Goal: Task Accomplishment & Management: Use online tool/utility

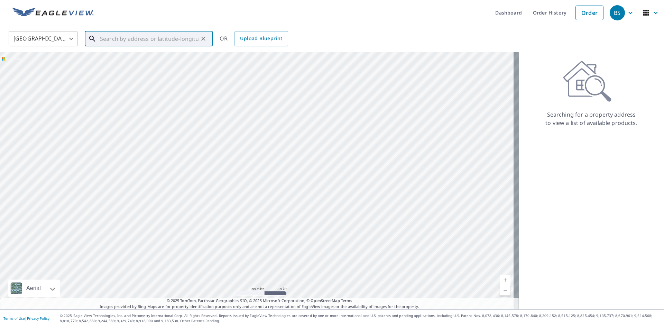
click at [104, 42] on input "text" at bounding box center [149, 38] width 99 height 19
click at [127, 63] on p "[PERSON_NAME][GEOGRAPHIC_DATA][PERSON_NAME], SC 29059" at bounding box center [153, 70] width 109 height 14
type input "[STREET_ADDRESS][PERSON_NAME]"
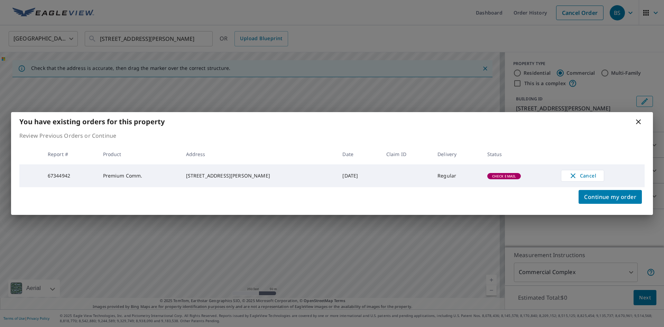
click at [638, 120] on icon at bounding box center [638, 121] width 5 height 5
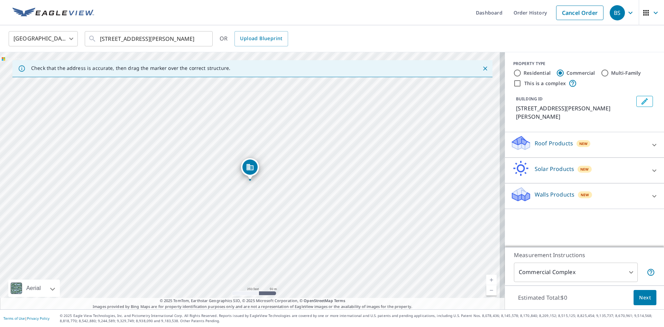
click at [620, 268] on body "BS BS Dashboard Order History Cancel Order BS [GEOGRAPHIC_DATA] [GEOGRAPHIC_DAT…" at bounding box center [332, 163] width 664 height 327
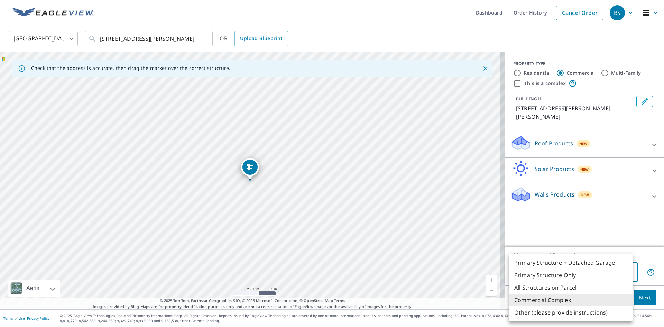
click at [631, 226] on div at bounding box center [332, 163] width 664 height 327
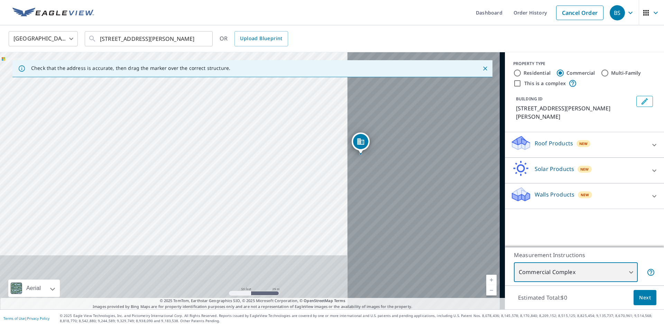
drag, startPoint x: 256, startPoint y: 176, endPoint x: 16, endPoint y: 111, distance: 248.9
click at [0, 109] on div "[STREET_ADDRESS][PERSON_NAME]" at bounding box center [252, 180] width 505 height 257
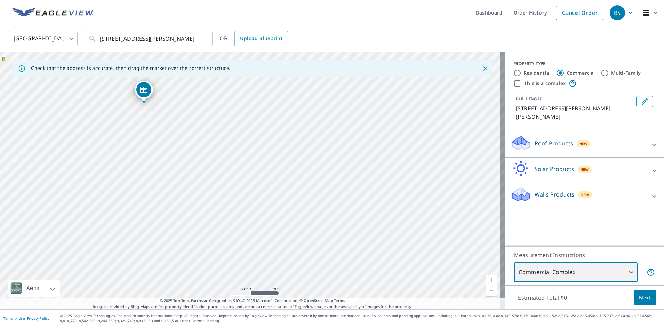
drag, startPoint x: 388, startPoint y: 155, endPoint x: 171, endPoint y: 105, distance: 222.7
click at [171, 105] on div "[STREET_ADDRESS][PERSON_NAME]" at bounding box center [252, 180] width 505 height 257
drag, startPoint x: 181, startPoint y: 183, endPoint x: 223, endPoint y: 230, distance: 62.7
click at [223, 230] on div "[STREET_ADDRESS][PERSON_NAME]" at bounding box center [252, 180] width 505 height 257
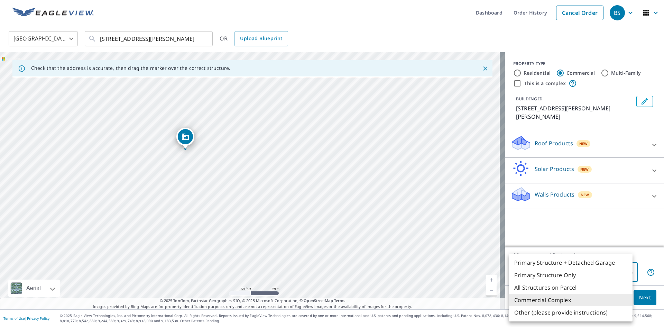
click at [623, 271] on body "BS BS Dashboard Order History Cancel Order BS [GEOGRAPHIC_DATA] [GEOGRAPHIC_DAT…" at bounding box center [332, 163] width 664 height 327
click at [549, 276] on li "Primary Structure Only" at bounding box center [571, 275] width 124 height 12
type input "2"
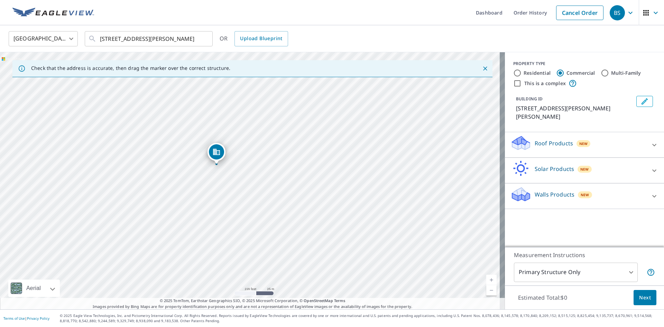
click at [594, 282] on div "Measurement Instructions Primary Structure Only 2 ​" at bounding box center [584, 266] width 159 height 38
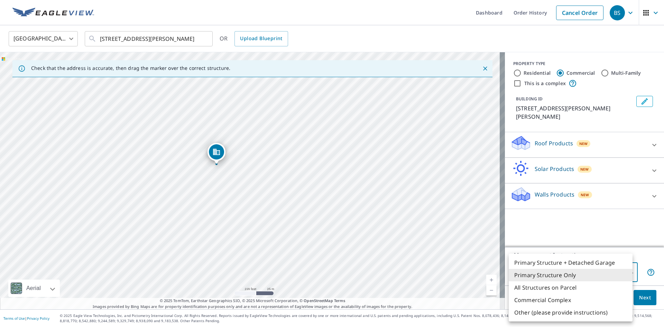
click at [593, 279] on body "BS BS Dashboard Order History Cancel Order BS [GEOGRAPHIC_DATA] [GEOGRAPHIC_DAT…" at bounding box center [332, 163] width 664 height 327
click at [309, 184] on div at bounding box center [332, 163] width 664 height 327
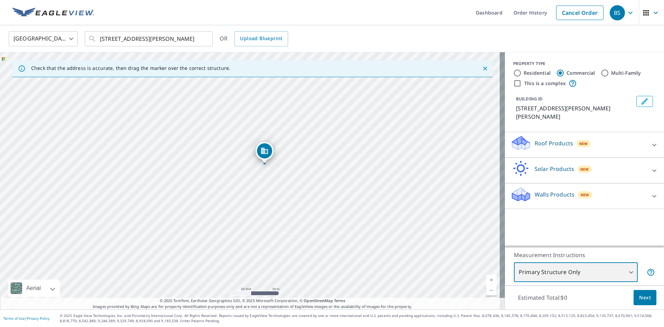
click at [298, 198] on div "[STREET_ADDRESS][PERSON_NAME]" at bounding box center [252, 180] width 505 height 257
drag, startPoint x: 239, startPoint y: 181, endPoint x: 238, endPoint y: 201, distance: 19.4
click at [238, 201] on div "[STREET_ADDRESS][PERSON_NAME]" at bounding box center [252, 180] width 505 height 257
click at [304, 199] on div "[STREET_ADDRESS][PERSON_NAME]" at bounding box center [252, 180] width 505 height 257
